Goal: Task Accomplishment & Management: Manage account settings

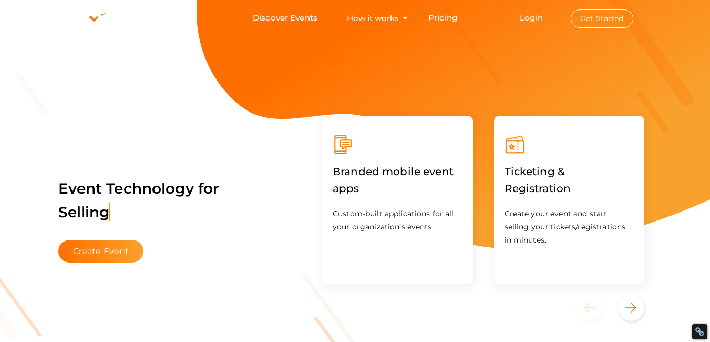
click at [593, 22] on button "Get Started" at bounding box center [602, 18] width 63 height 18
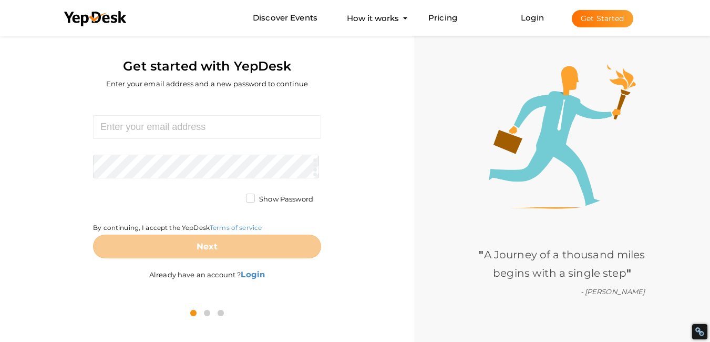
scroll to position [34, 0]
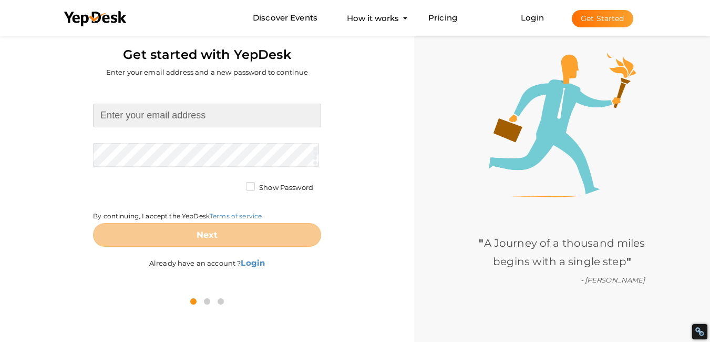
click at [186, 118] on input at bounding box center [207, 116] width 228 height 24
type input "fightshophtx@gmail.com"
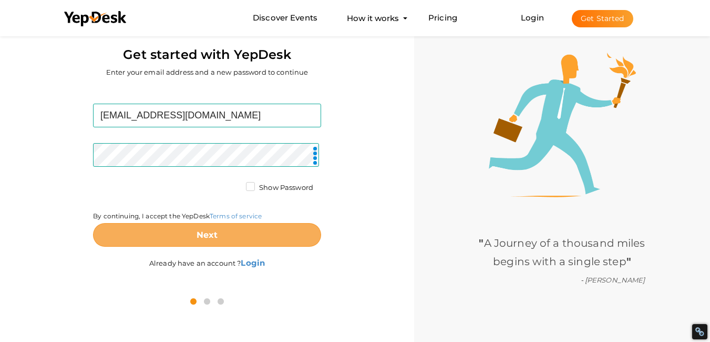
click at [205, 229] on button "Next" at bounding box center [207, 235] width 228 height 24
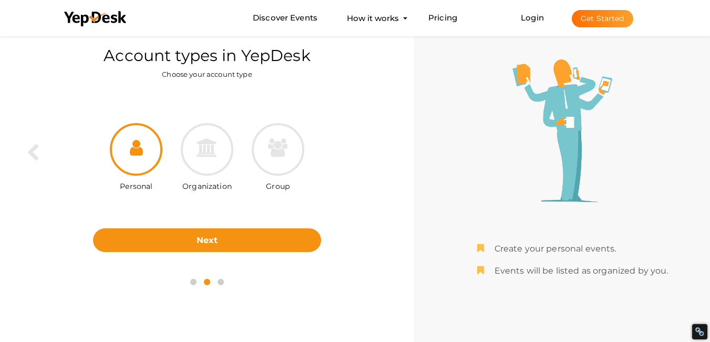
click at [186, 256] on div "Personal Organization Group Next Back" at bounding box center [207, 179] width 399 height 180
click at [193, 160] on div at bounding box center [207, 149] width 53 height 53
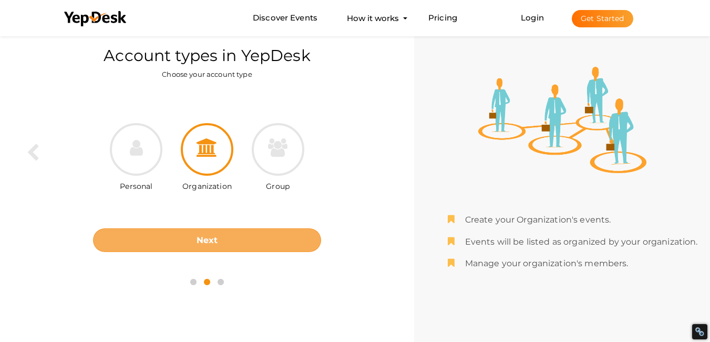
click at [202, 245] on button "Next" at bounding box center [207, 240] width 228 height 24
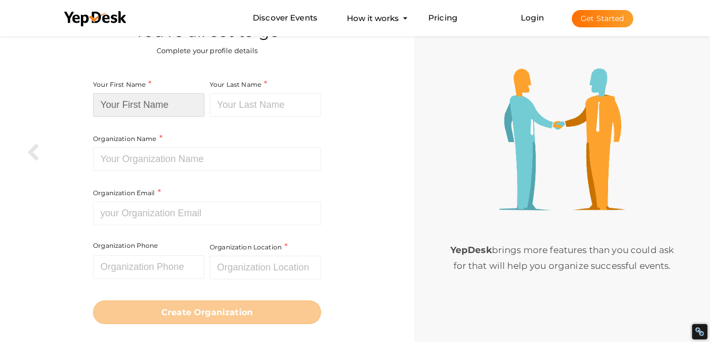
click at [148, 104] on input at bounding box center [148, 105] width 111 height 24
type input "Fight Shop"
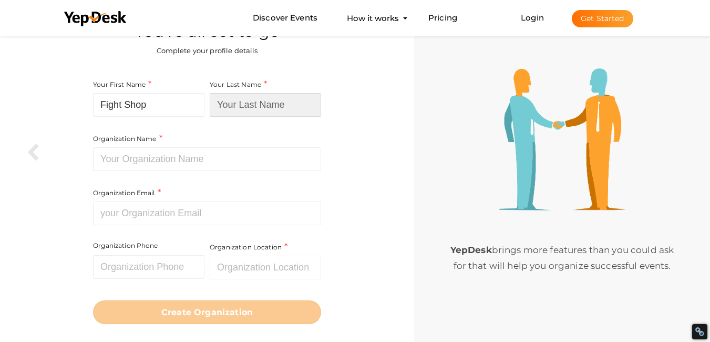
type input "HTX"
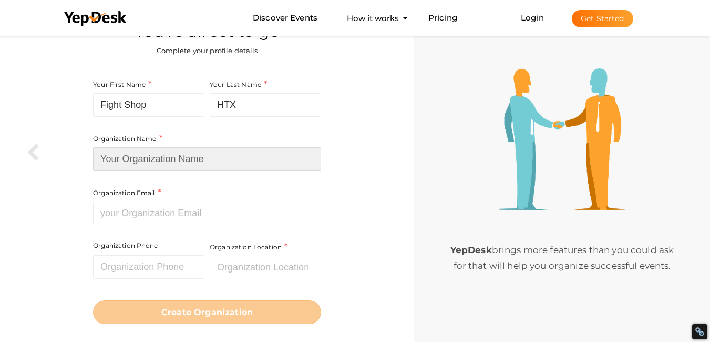
type input "Fight Shop HTX"
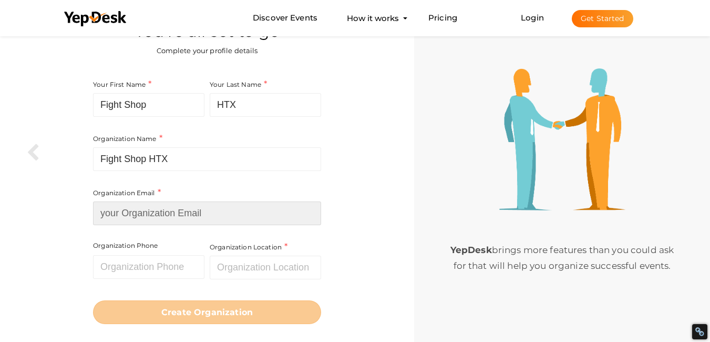
type input "Fightshophtx@gmail.com"
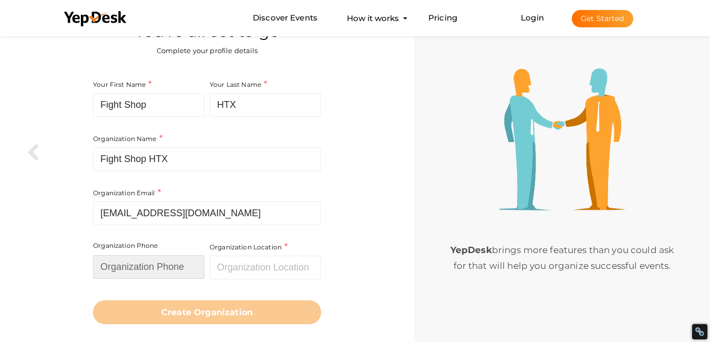
type input "8327433000"
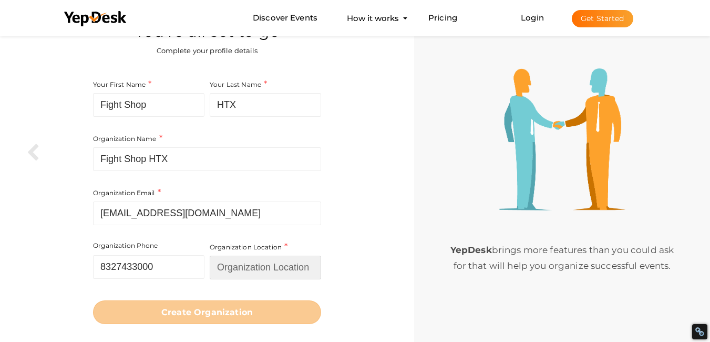
type input "[GEOGRAPHIC_DATA]"
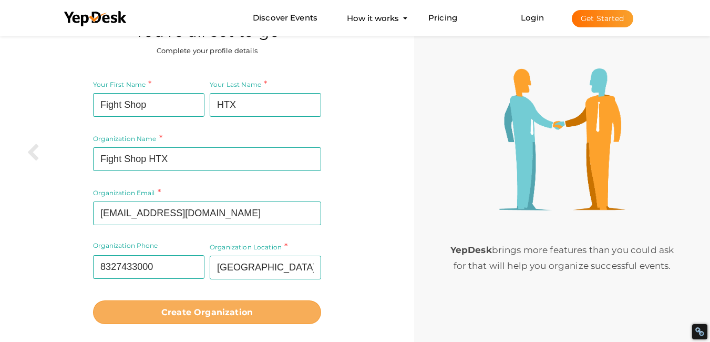
click at [201, 309] on b "Create Organization" at bounding box center [206, 312] width 91 height 10
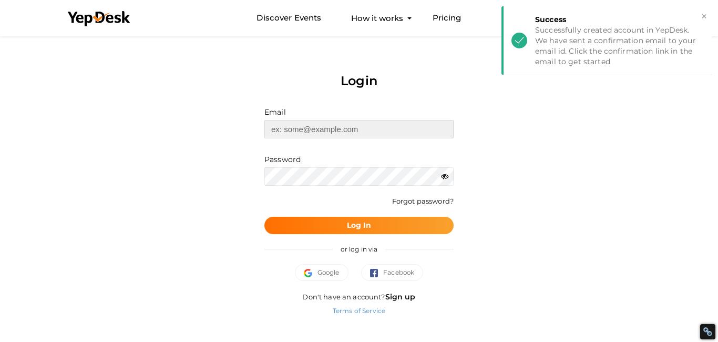
type input "[EMAIL_ADDRESS][DOMAIN_NAME]"
click at [353, 232] on button "Log In" at bounding box center [358, 225] width 189 height 17
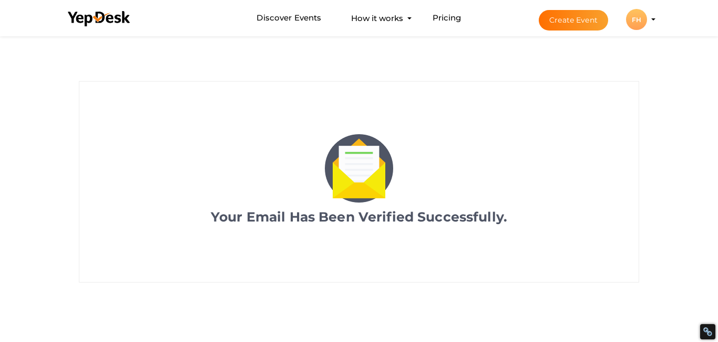
click at [640, 15] on div "FH" at bounding box center [636, 19] width 21 height 21
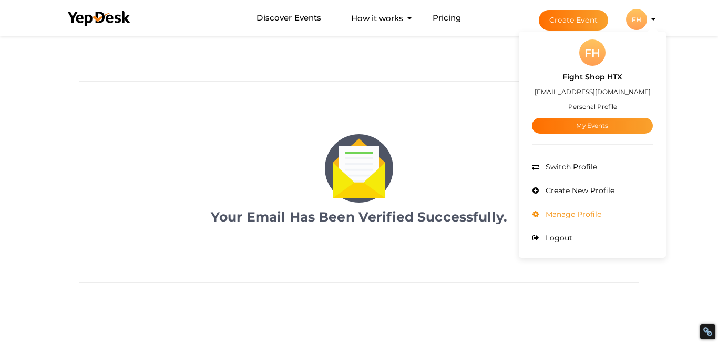
click at [573, 216] on span "Manage Profile" at bounding box center [572, 213] width 58 height 9
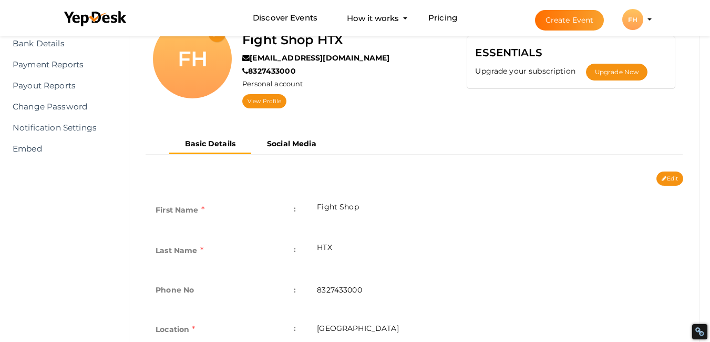
scroll to position [189, 0]
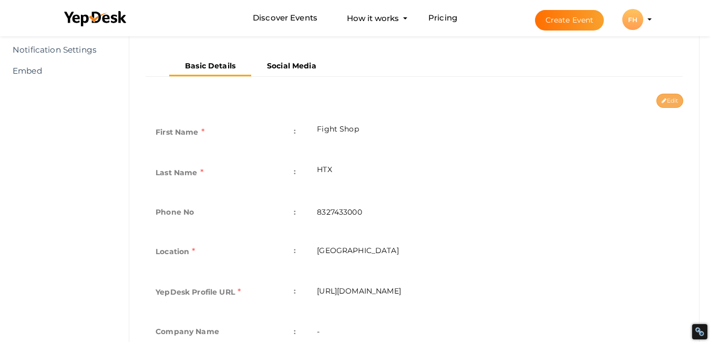
click at [665, 100] on icon at bounding box center [664, 101] width 5 height 6
type input "Fight Shop"
type input "HTX"
type input "8327433000"
type input "[GEOGRAPHIC_DATA]"
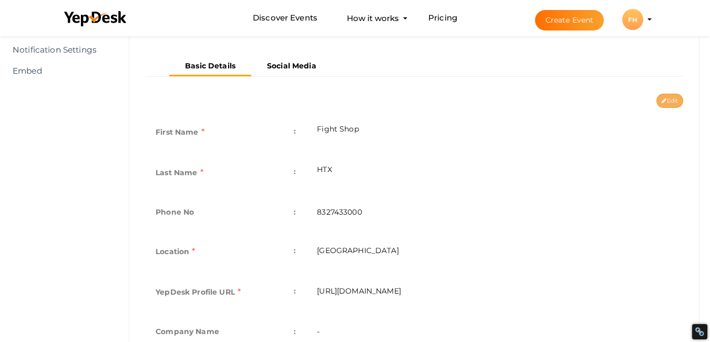
type input "fight-shop-htx"
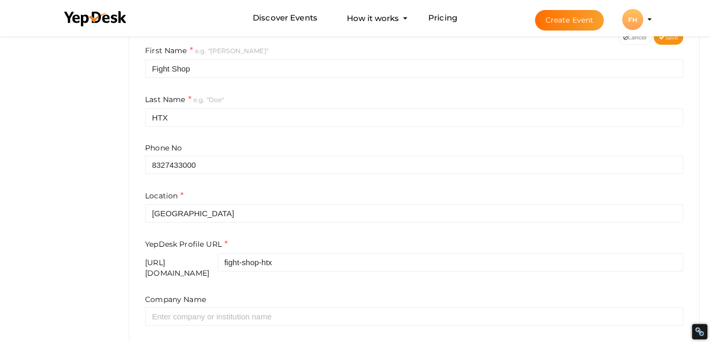
scroll to position [379, 0]
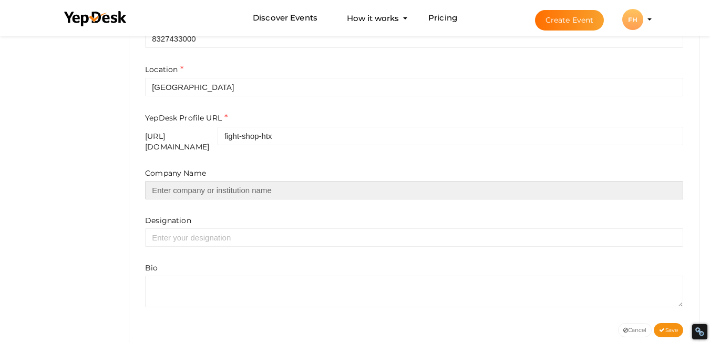
click at [198, 181] on input "text" at bounding box center [414, 190] width 538 height 18
paste input "Fight Shop HTX"
type input "Fight Shop HTX"
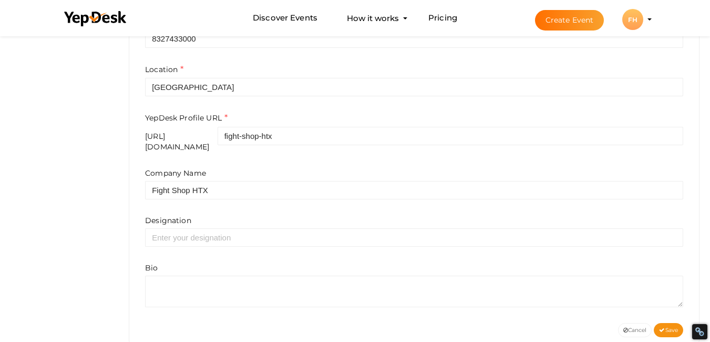
click at [376, 215] on div "Designation" at bounding box center [414, 231] width 538 height 32
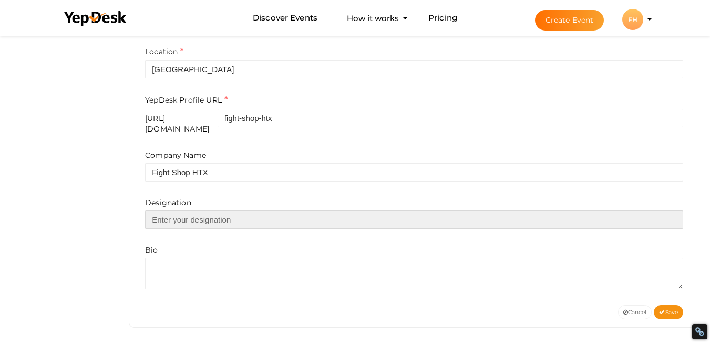
click at [180, 210] on input "text" at bounding box center [414, 219] width 538 height 18
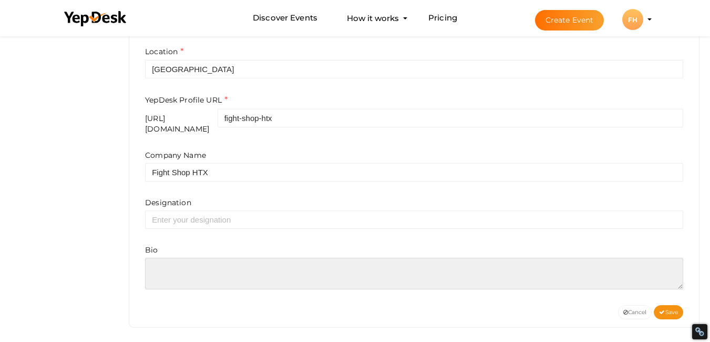
click at [181, 270] on textarea at bounding box center [414, 274] width 538 height 32
paste textarea "Welcome to Fight Shop HTX, your premier destination for top-quality boxing equi…"
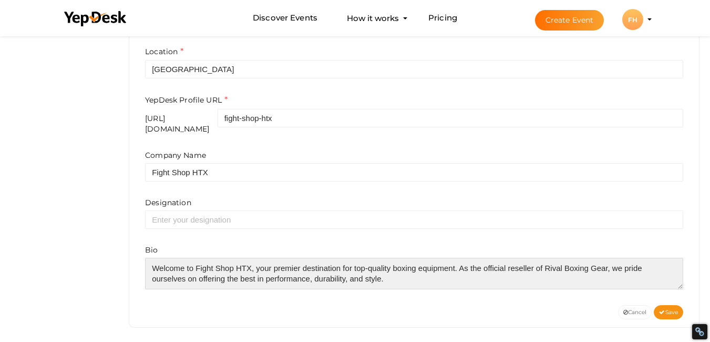
scroll to position [16, 0]
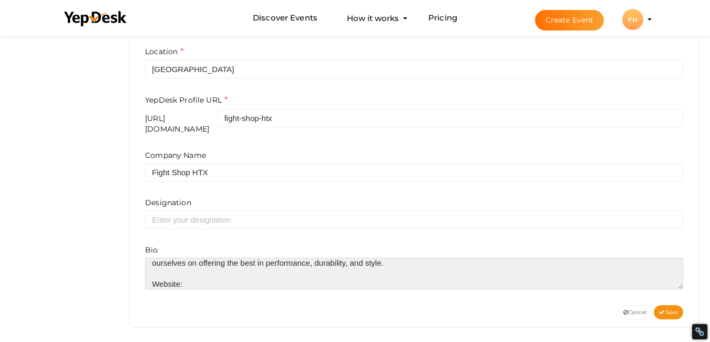
paste textarea "https://fightshophtx.com/"
type textarea "Welcome to Fight Shop HTX, your premier destination for top-quality boxing equi…"
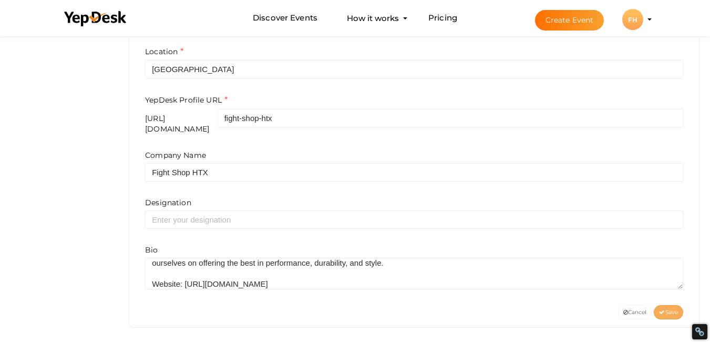
click at [670, 310] on button "Save" at bounding box center [668, 312] width 29 height 14
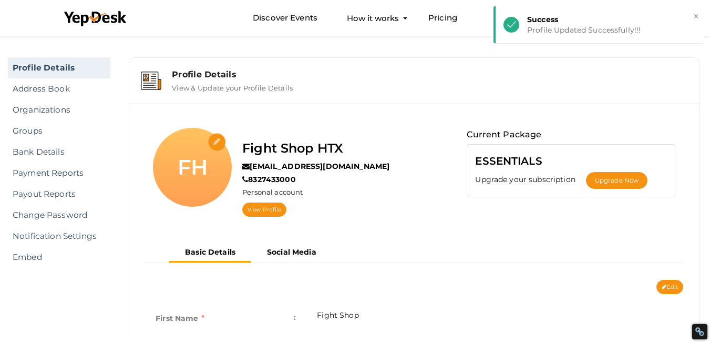
scroll to position [0, 0]
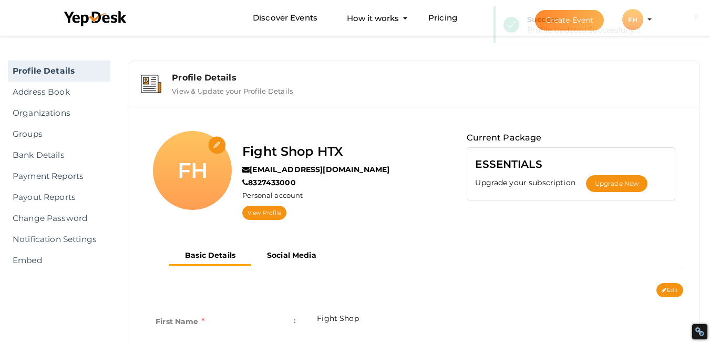
click at [216, 139] on input "file" at bounding box center [217, 145] width 18 height 18
type input "C:\fakepath\fight logo500 (1).jpg"
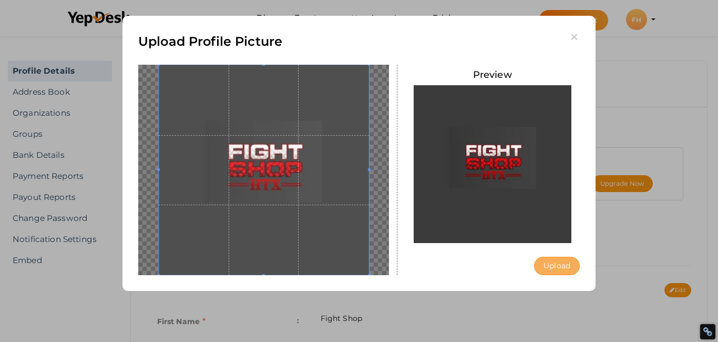
click at [555, 270] on button "Upload" at bounding box center [557, 266] width 46 height 18
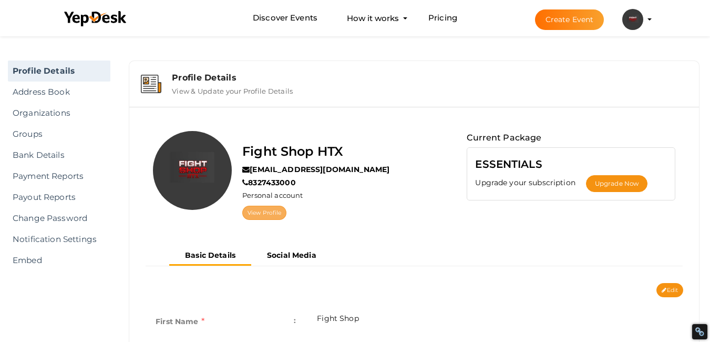
click at [267, 212] on link "View Profile" at bounding box center [264, 213] width 44 height 14
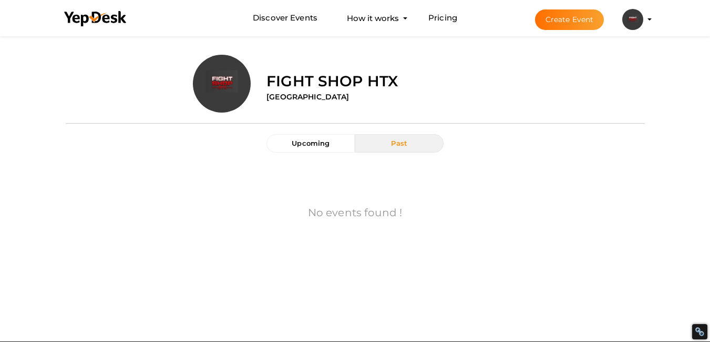
click at [626, 16] on img at bounding box center [633, 19] width 21 height 21
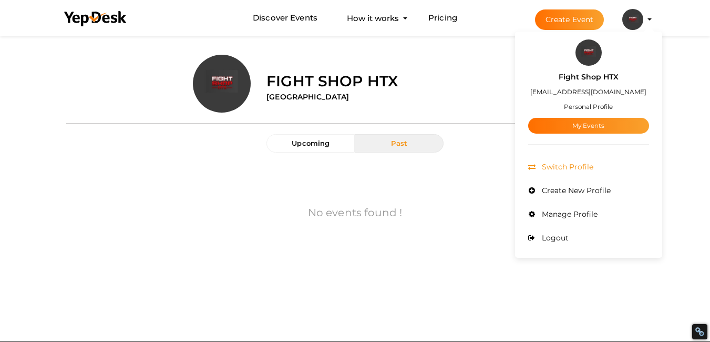
click at [555, 167] on span "Switch Profile" at bounding box center [566, 166] width 54 height 9
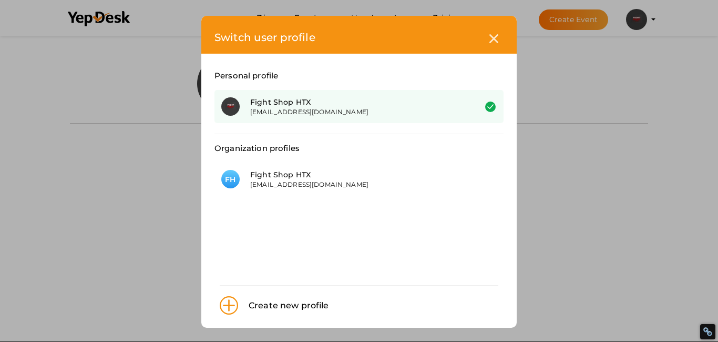
click at [281, 87] on div "Personal profile" at bounding box center [359, 76] width 289 height 28
click at [278, 107] on div "Fight Shop HTX" at bounding box center [355, 102] width 210 height 11
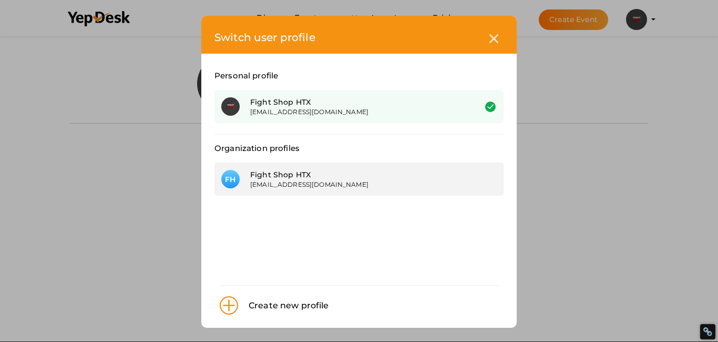
click at [272, 169] on div "Fight Shop HTX" at bounding box center [355, 174] width 210 height 11
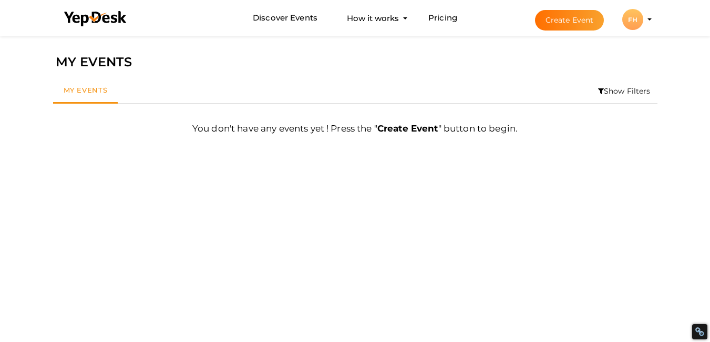
click at [625, 22] on div "FH" at bounding box center [633, 19] width 21 height 21
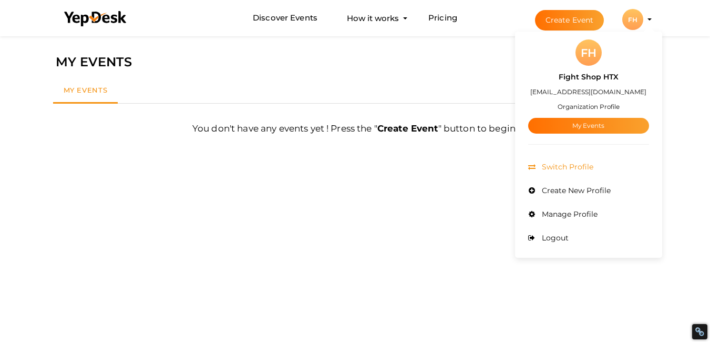
click at [582, 169] on span "Switch Profile" at bounding box center [566, 166] width 54 height 9
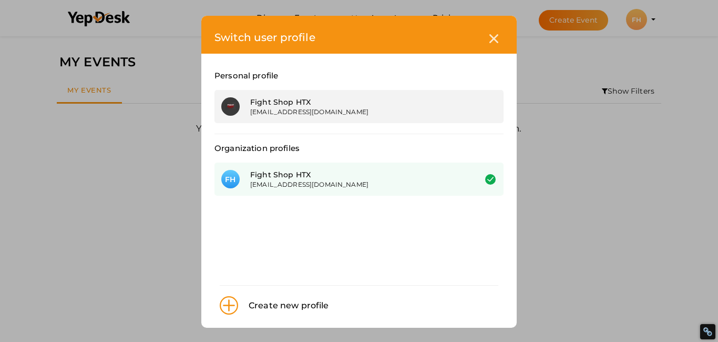
click at [282, 100] on div "Fight Shop HTX" at bounding box center [355, 102] width 210 height 11
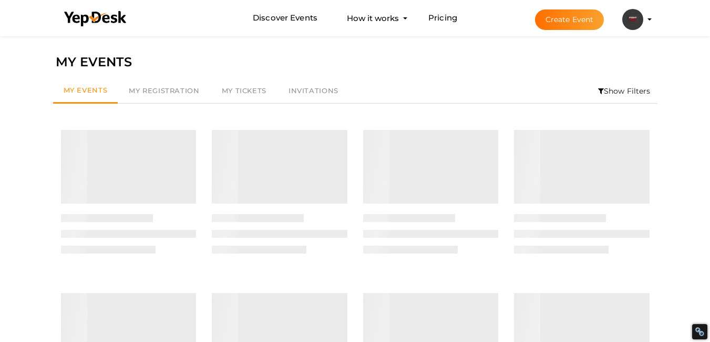
click at [632, 22] on img at bounding box center [633, 19] width 21 height 21
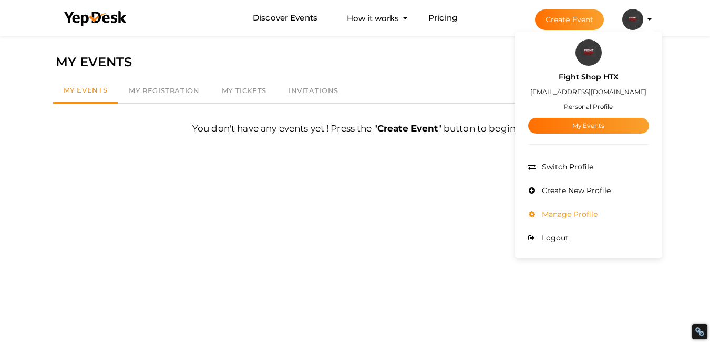
click at [561, 216] on span "Manage Profile" at bounding box center [568, 213] width 58 height 9
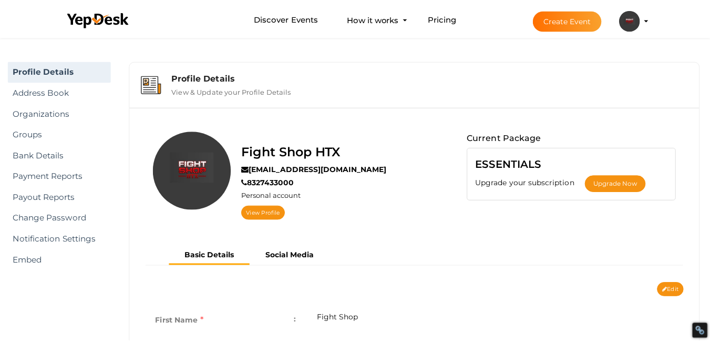
scroll to position [34, 0]
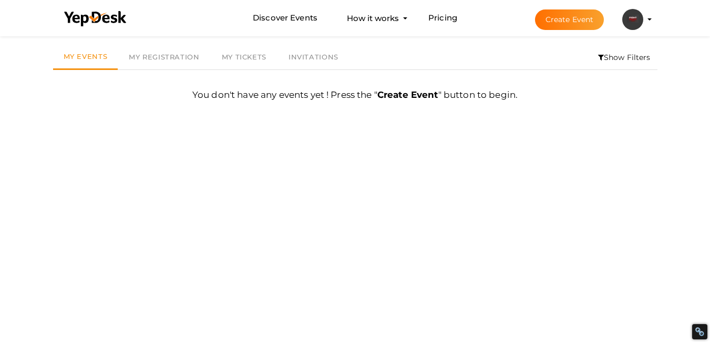
scroll to position [34, 0]
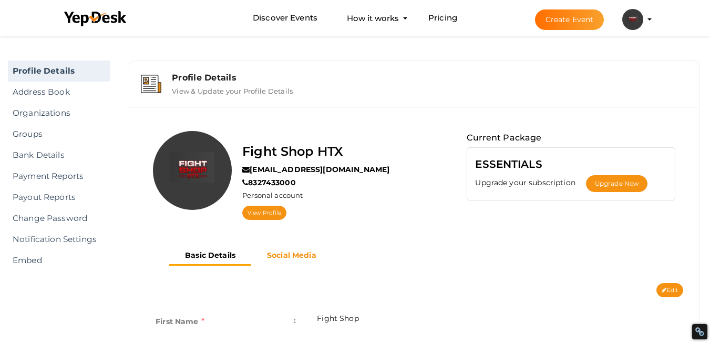
click at [290, 248] on button "Social Media" at bounding box center [291, 255] width 81 height 17
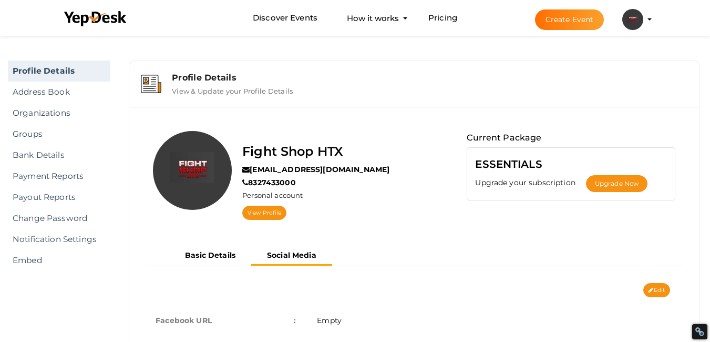
click at [563, 26] on button "Create Event" at bounding box center [569, 19] width 69 height 21
